Goal: Task Accomplishment & Management: Manage account settings

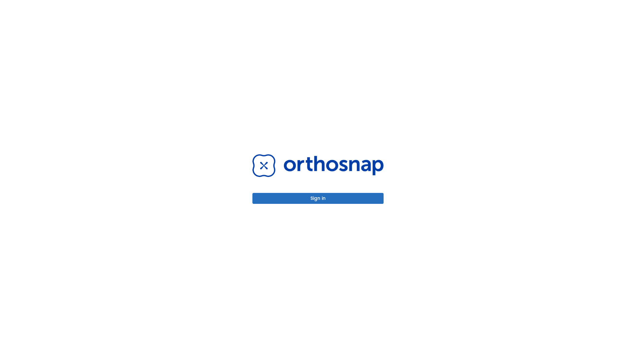
click at [318, 198] on button "Sign in" at bounding box center [317, 198] width 131 height 11
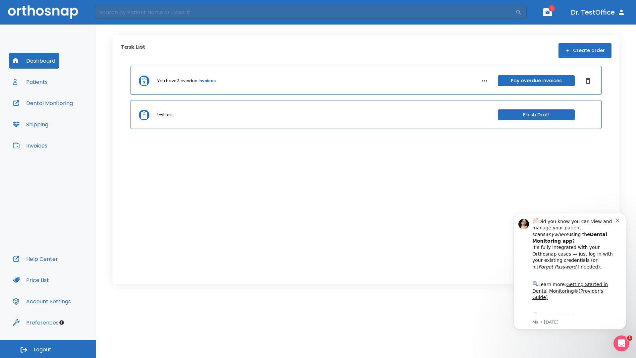
click at [48, 349] on span "Logout" at bounding box center [43, 349] width 18 height 7
